Goal: Information Seeking & Learning: Learn about a topic

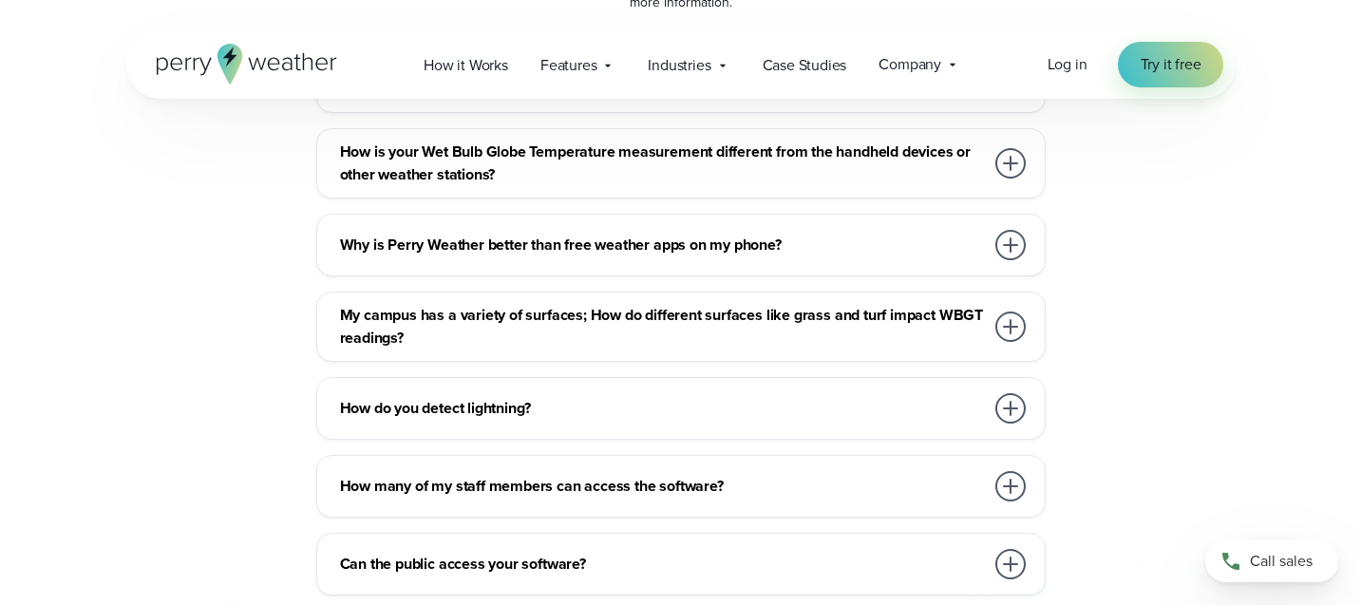
scroll to position [9814, 0]
click at [921, 68] on span "Company" at bounding box center [910, 64] width 63 height 23
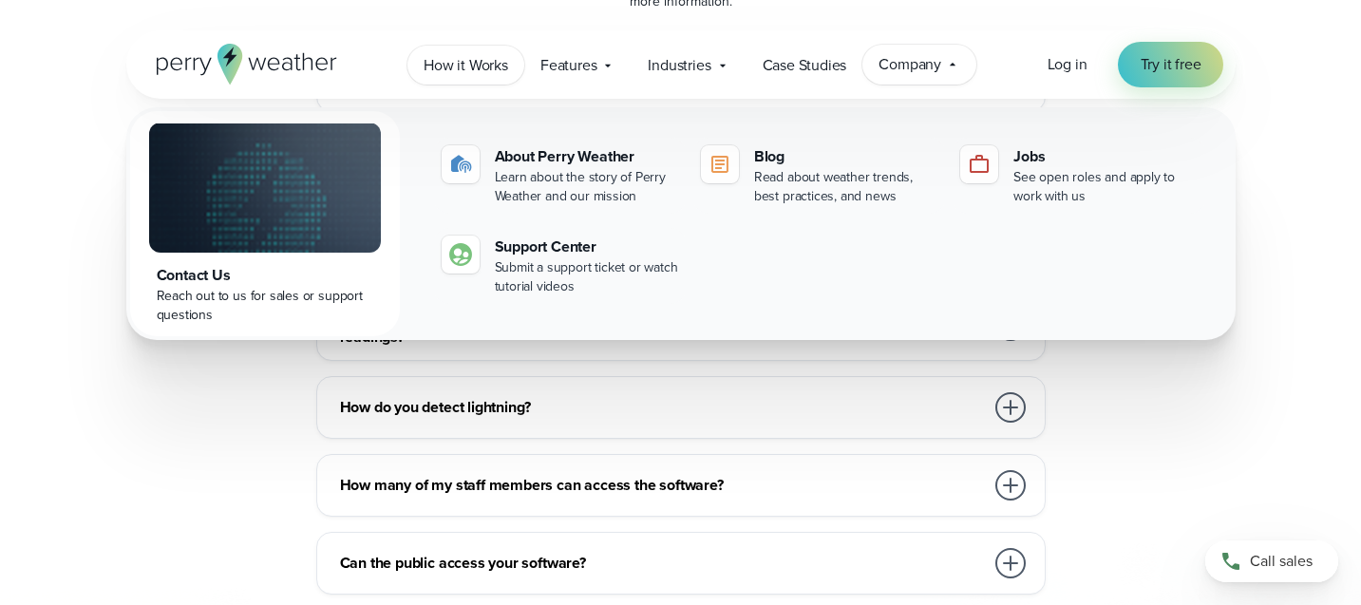
click at [489, 71] on span "How it Works" at bounding box center [466, 65] width 85 height 23
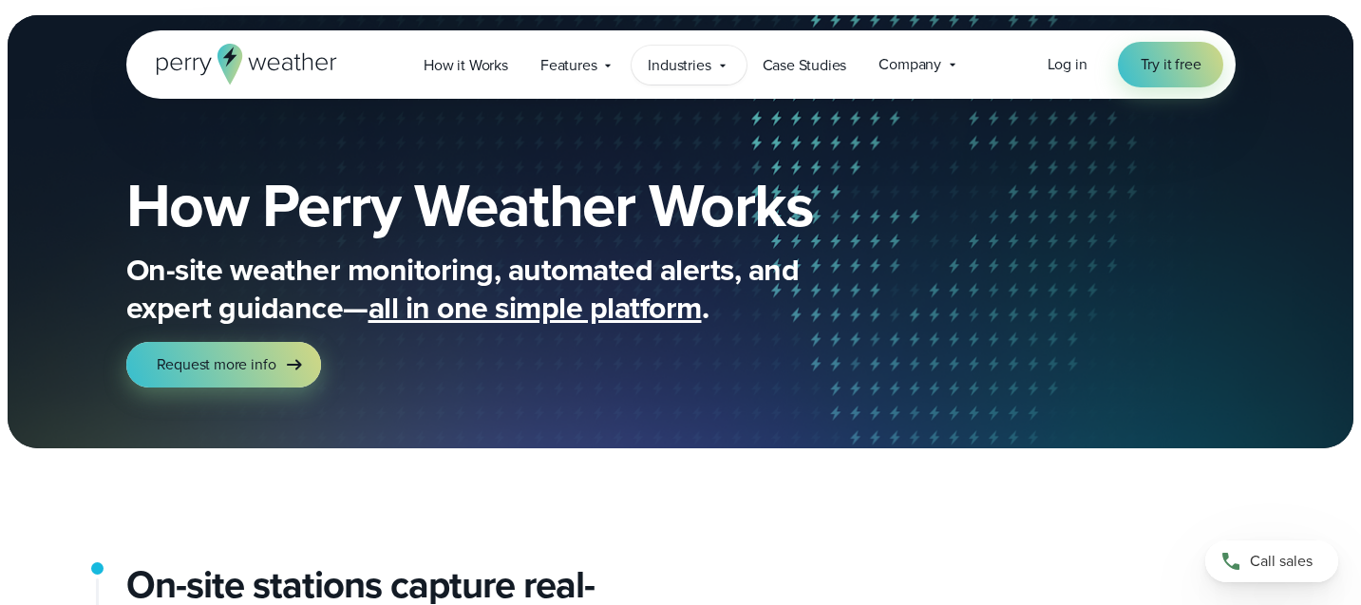
click at [690, 69] on span "Industries" at bounding box center [679, 65] width 63 height 23
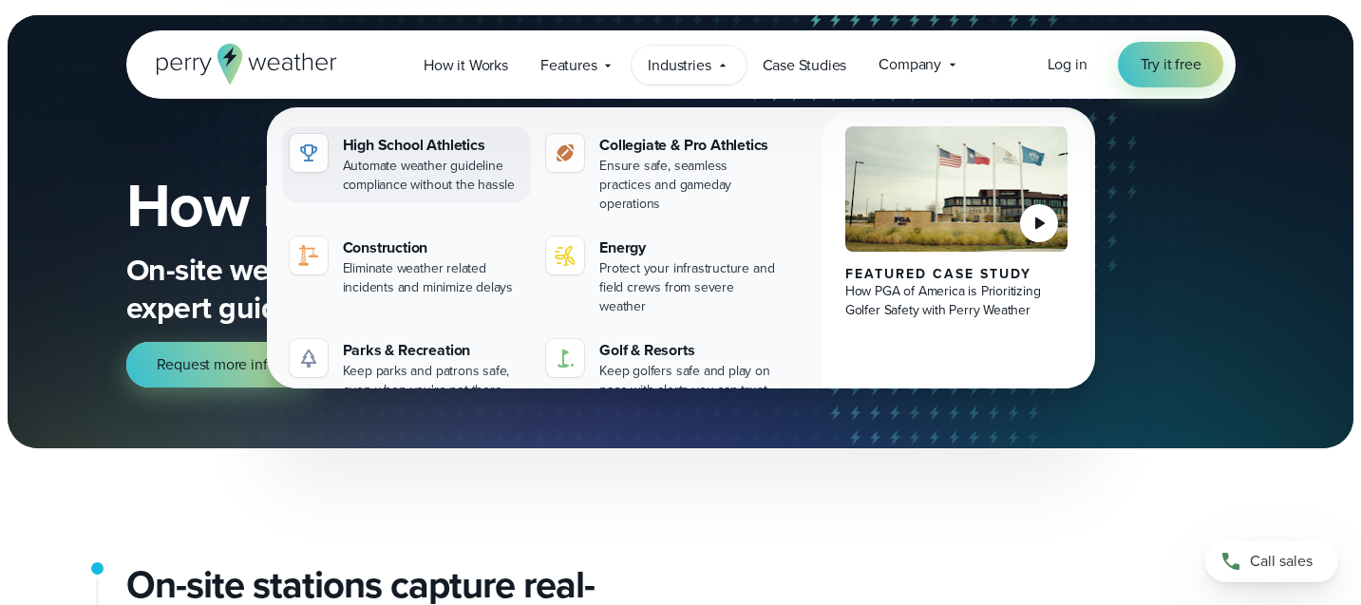
click at [434, 152] on div "High School Athletics" at bounding box center [433, 145] width 181 height 23
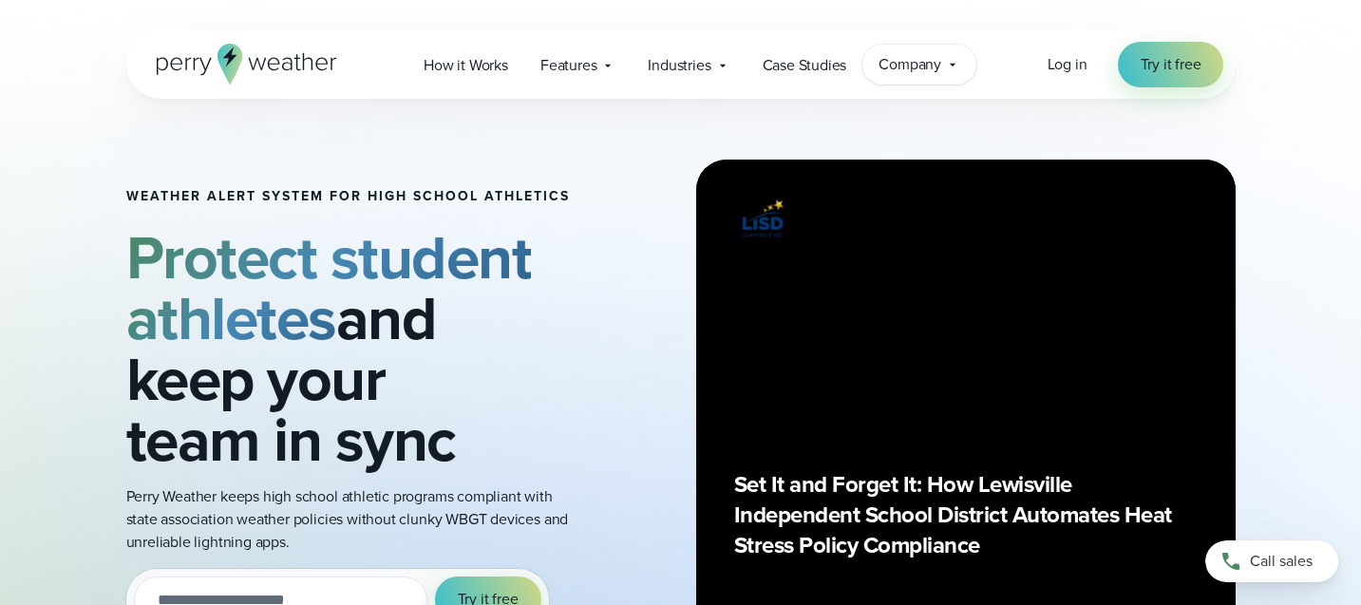
click at [884, 66] on span "Company" at bounding box center [910, 64] width 63 height 23
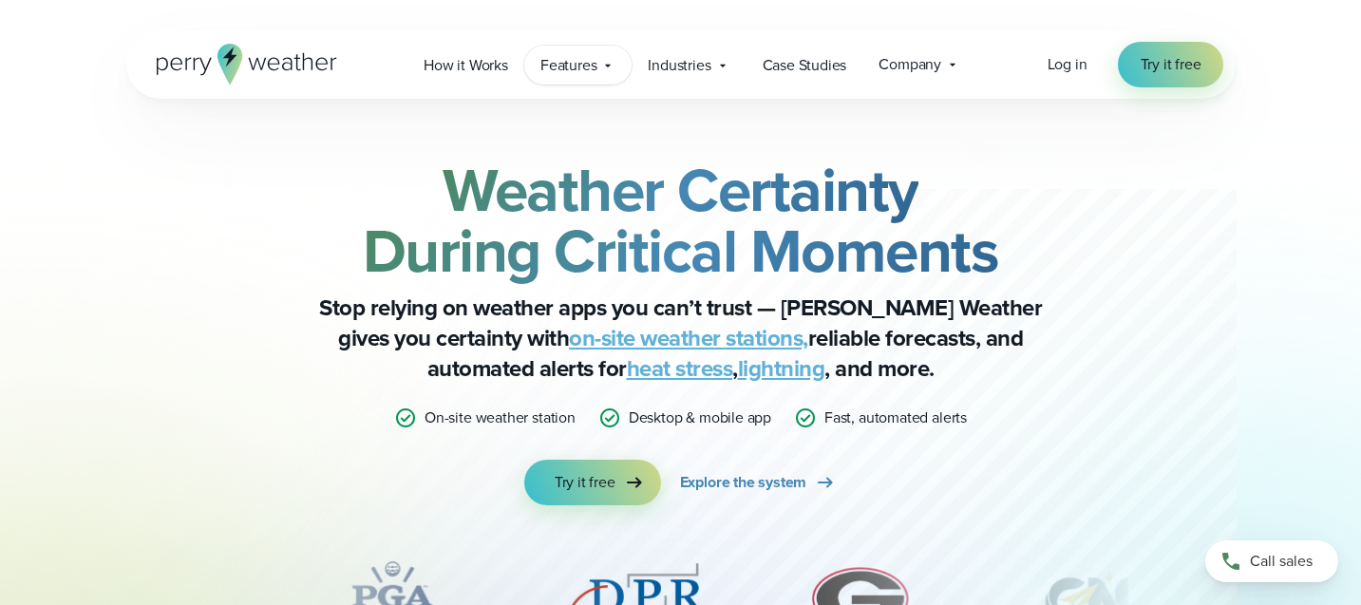
click at [585, 74] on span "Features" at bounding box center [569, 65] width 57 height 23
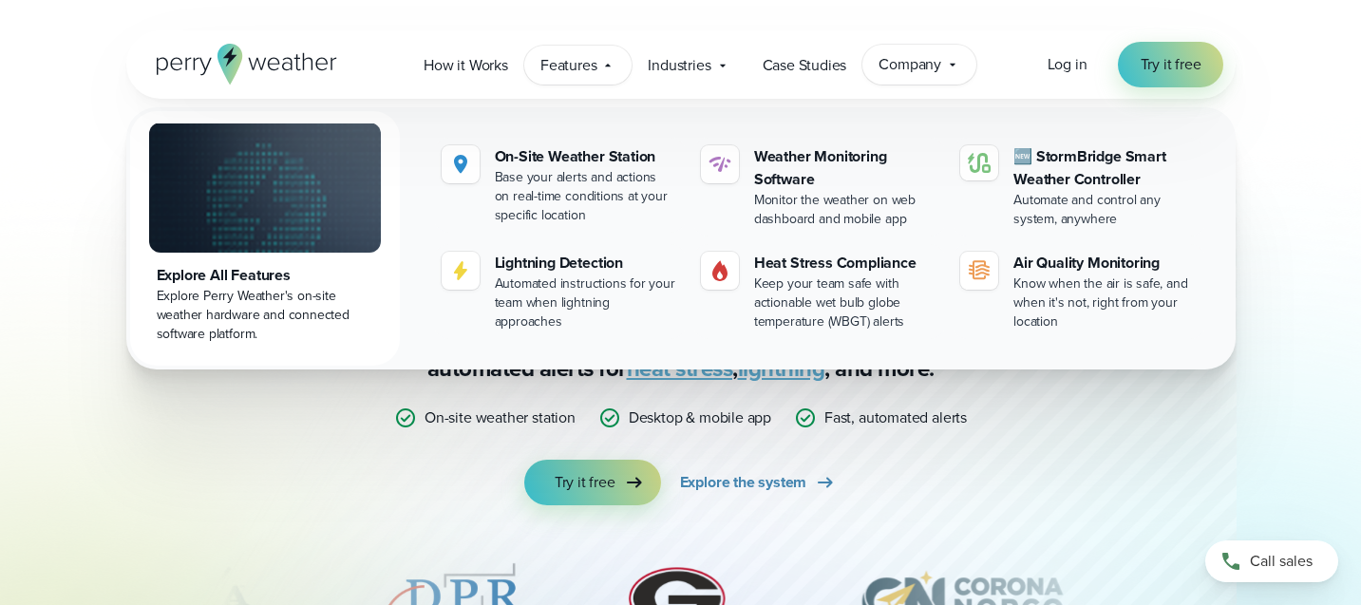
click at [939, 68] on span "Company" at bounding box center [910, 64] width 63 height 23
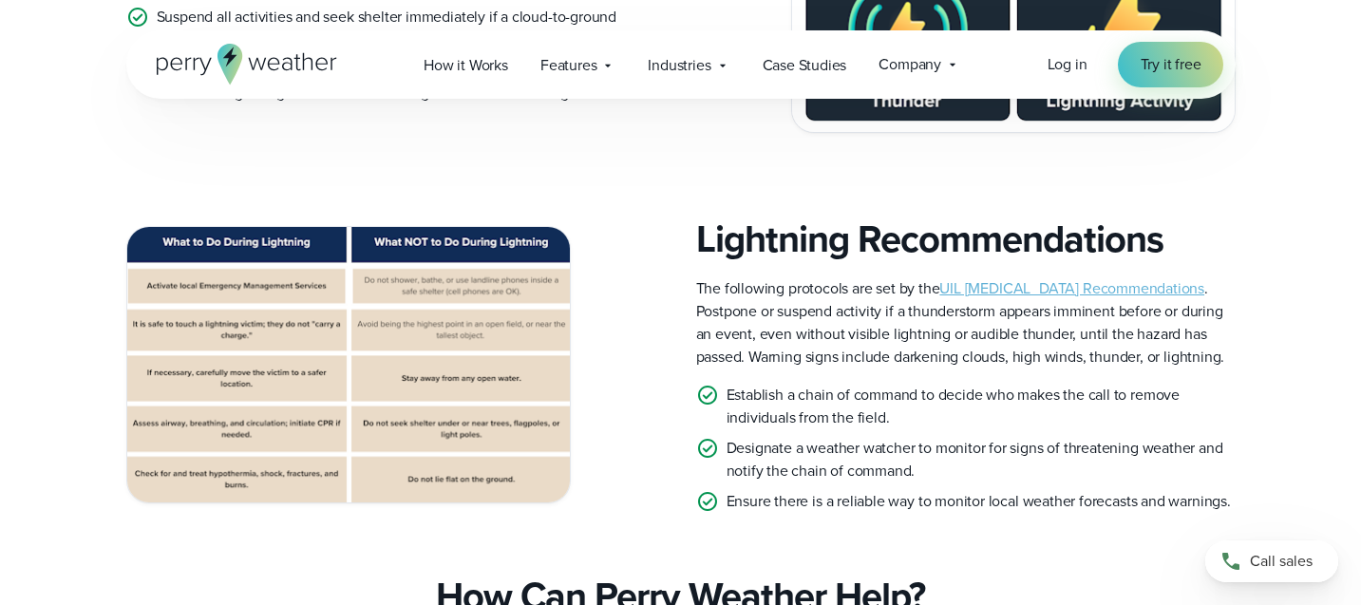
scroll to position [3853, 0]
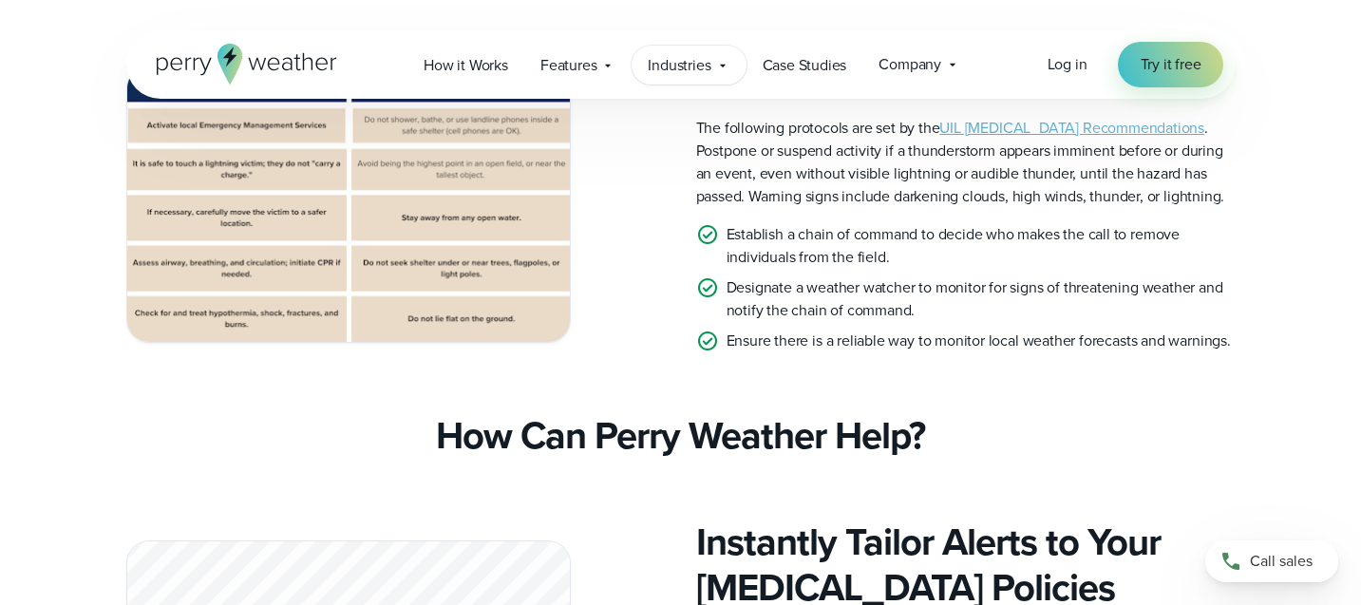
click at [685, 66] on span "Industries" at bounding box center [679, 65] width 63 height 23
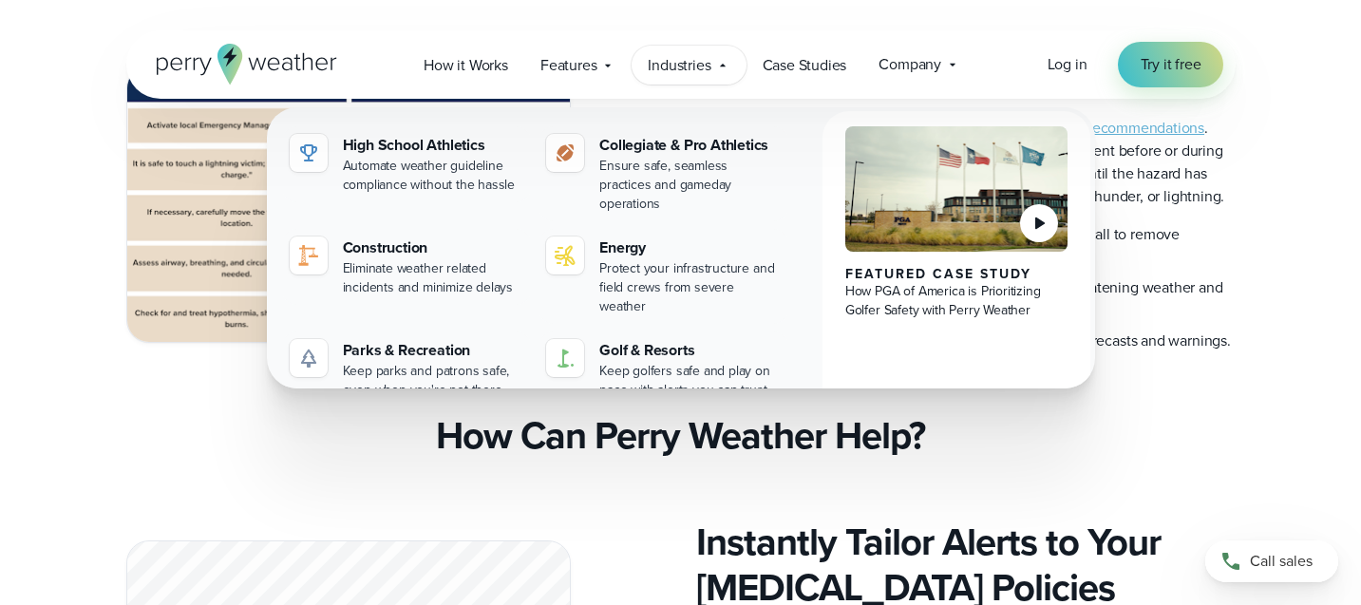
click at [188, 459] on div "How Can Perry Weather Help?" at bounding box center [681, 436] width 1110 height 46
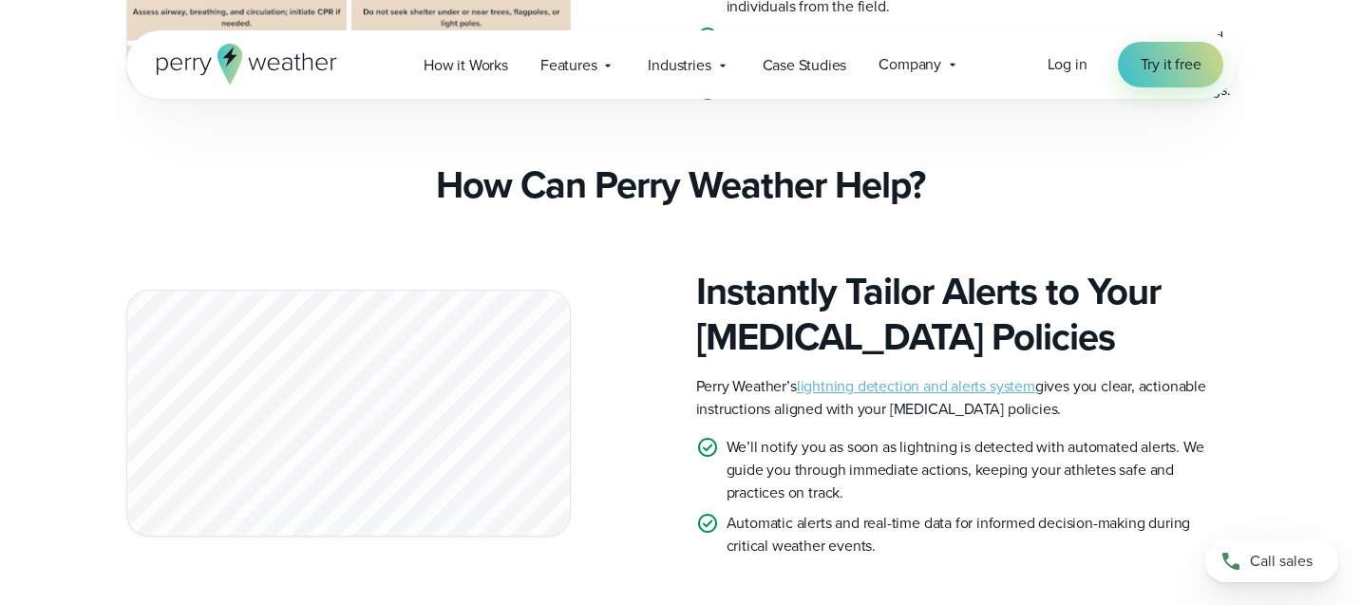
scroll to position [4115, 0]
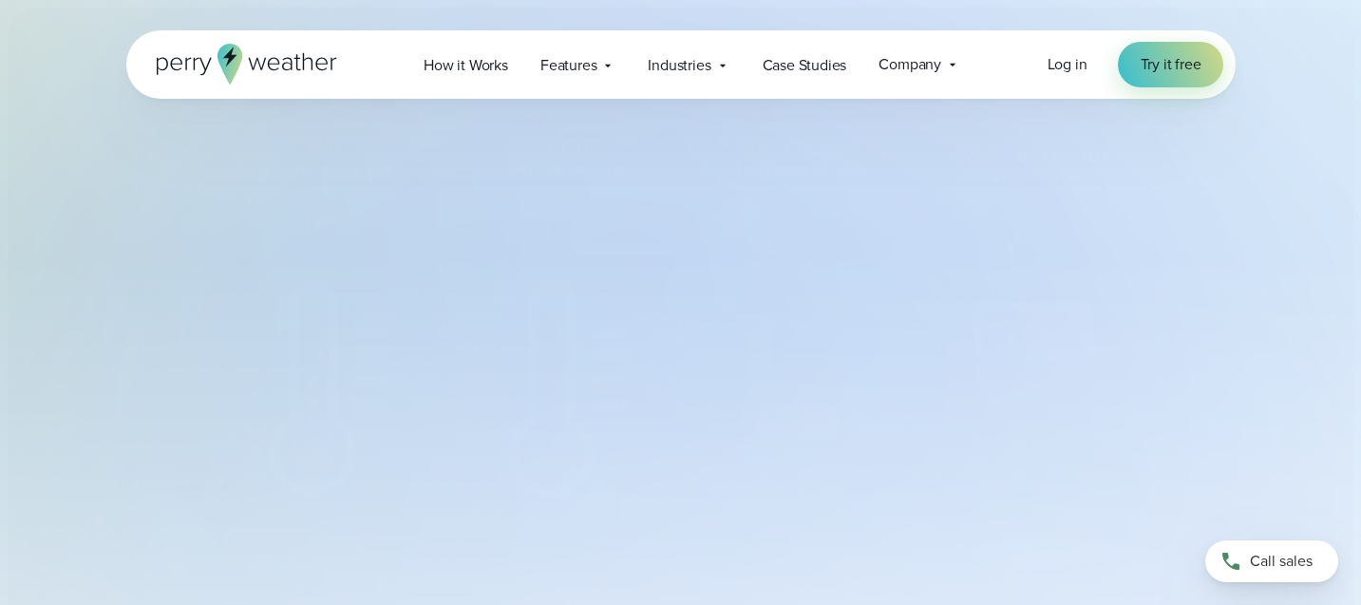
select select "***"
type input "*******"
